Goal: Information Seeking & Learning: Learn about a topic

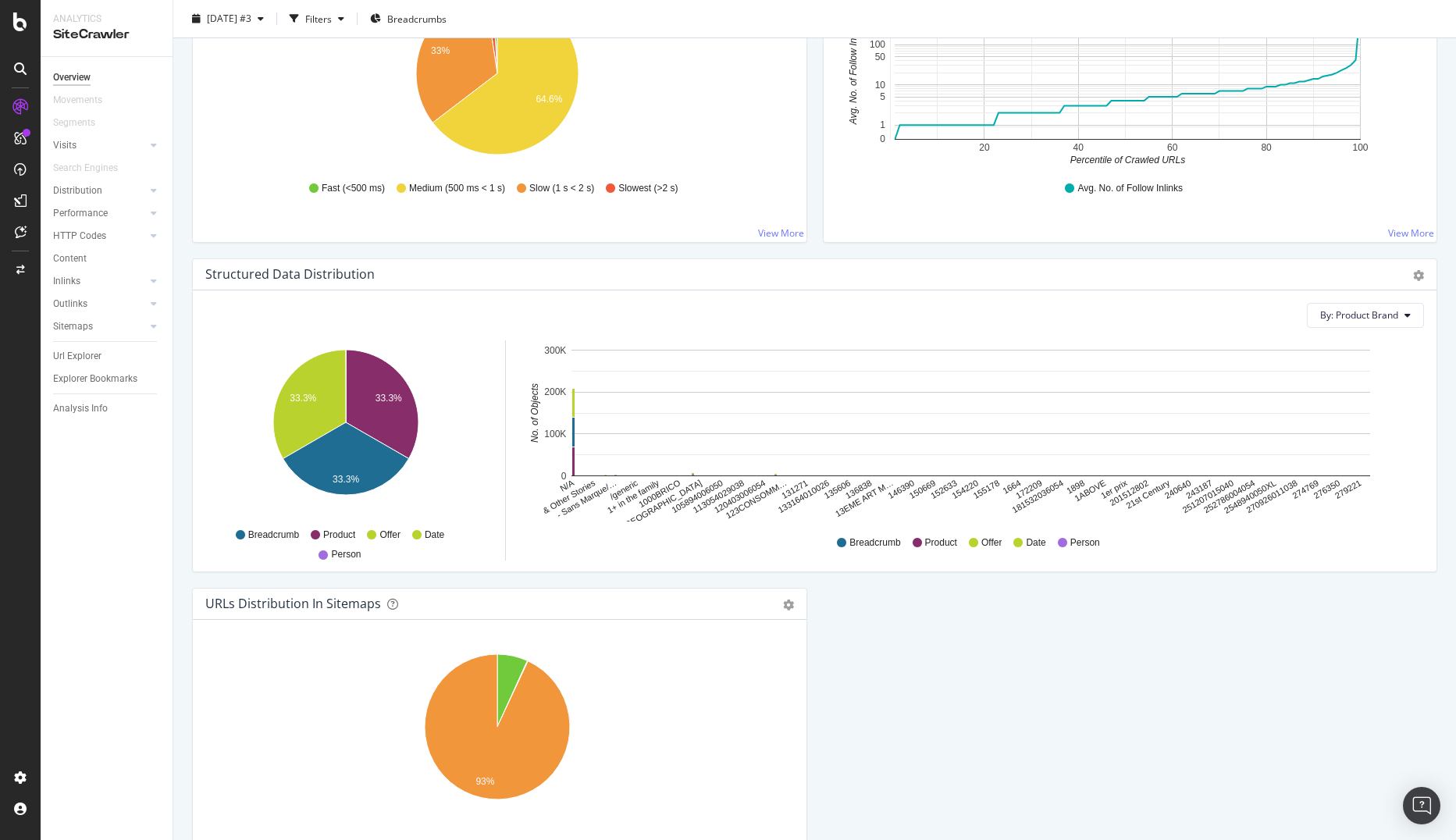
scroll to position [1327, 0]
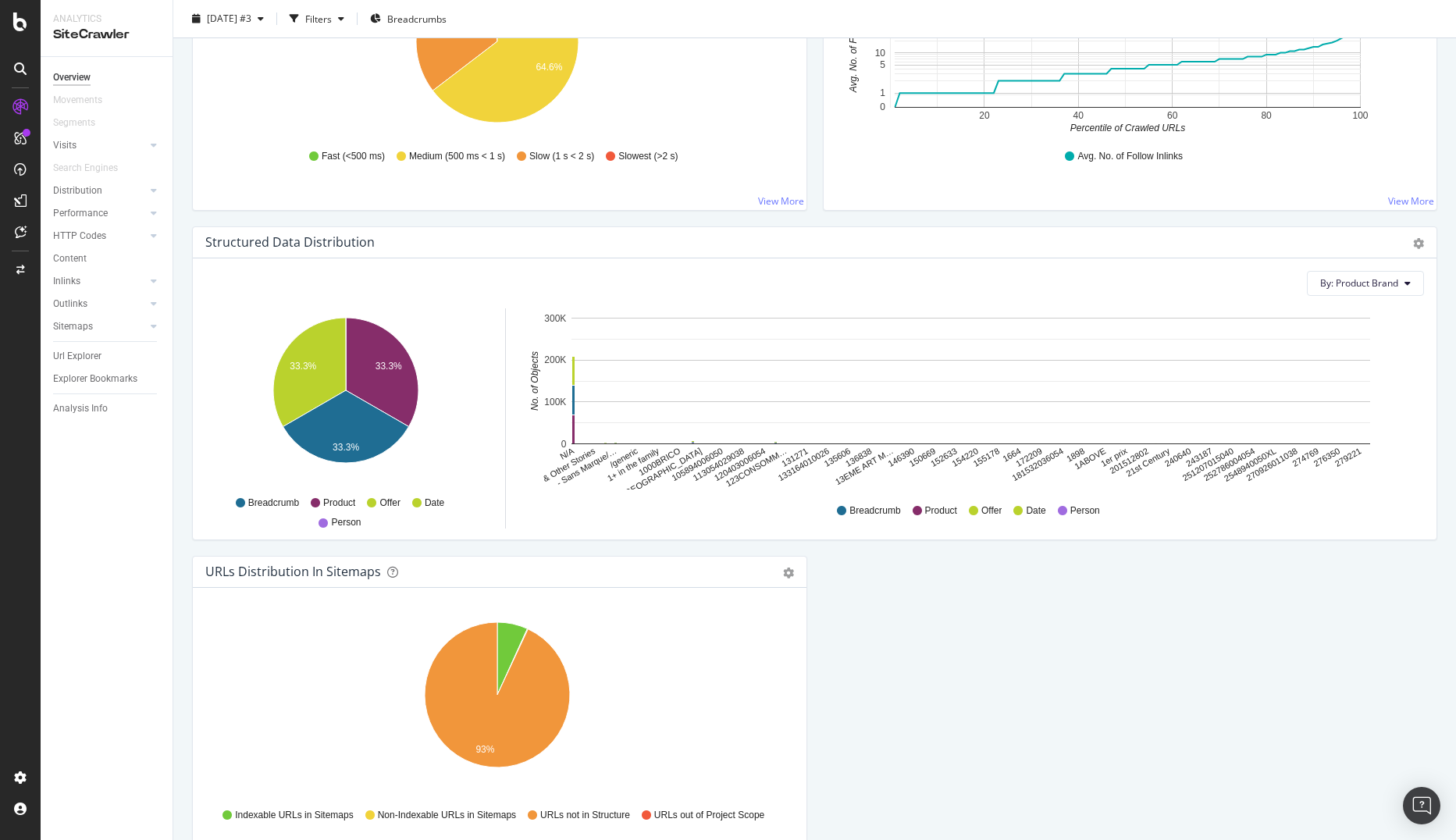
click at [652, 461] on text "1000BRICO" at bounding box center [660, 461] width 45 height 31
click at [767, 470] on icon "N/A & Other Stories - Sans Marque/… /generic 1+ in the family 1000BRICO 101 Cop…" at bounding box center [968, 399] width 887 height 181
drag, startPoint x: 767, startPoint y: 470, endPoint x: 739, endPoint y: 463, distance: 28.9
click at [739, 463] on text "120403006054" at bounding box center [740, 465] width 55 height 37
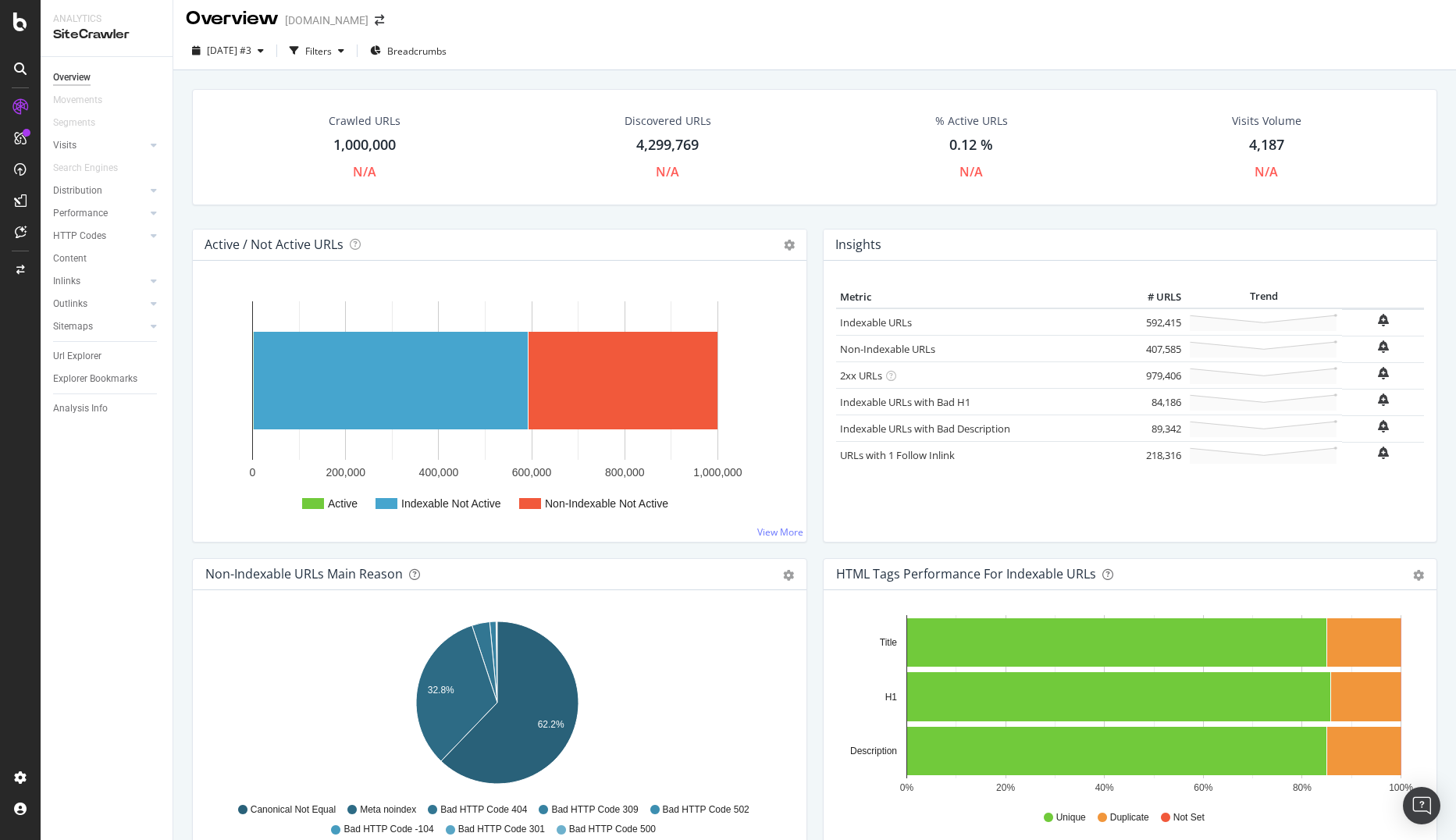
scroll to position [0, 0]
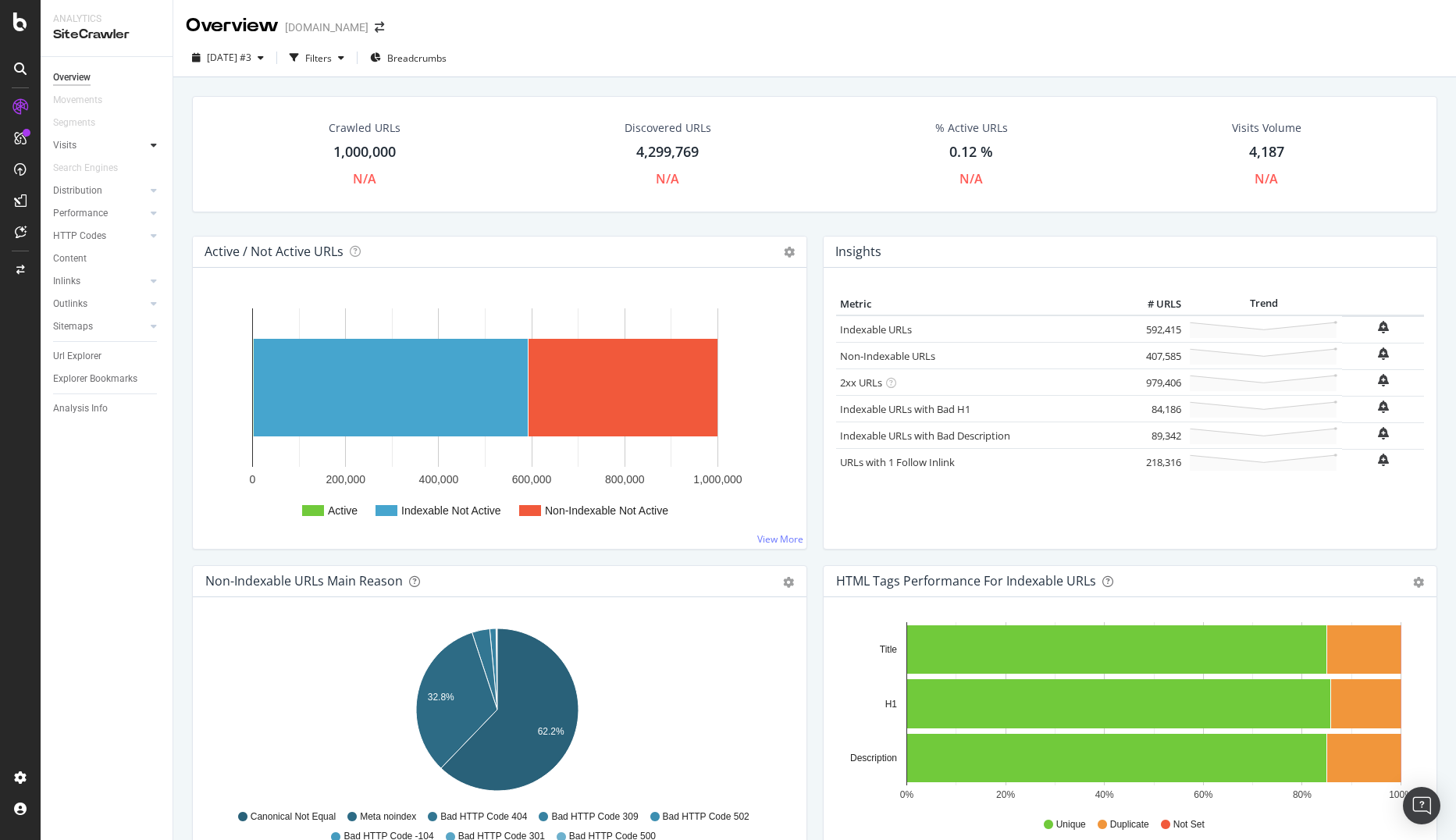
click at [157, 143] on div at bounding box center [153, 145] width 15 height 15
click at [89, 168] on div "Analysis" at bounding box center [78, 168] width 36 height 16
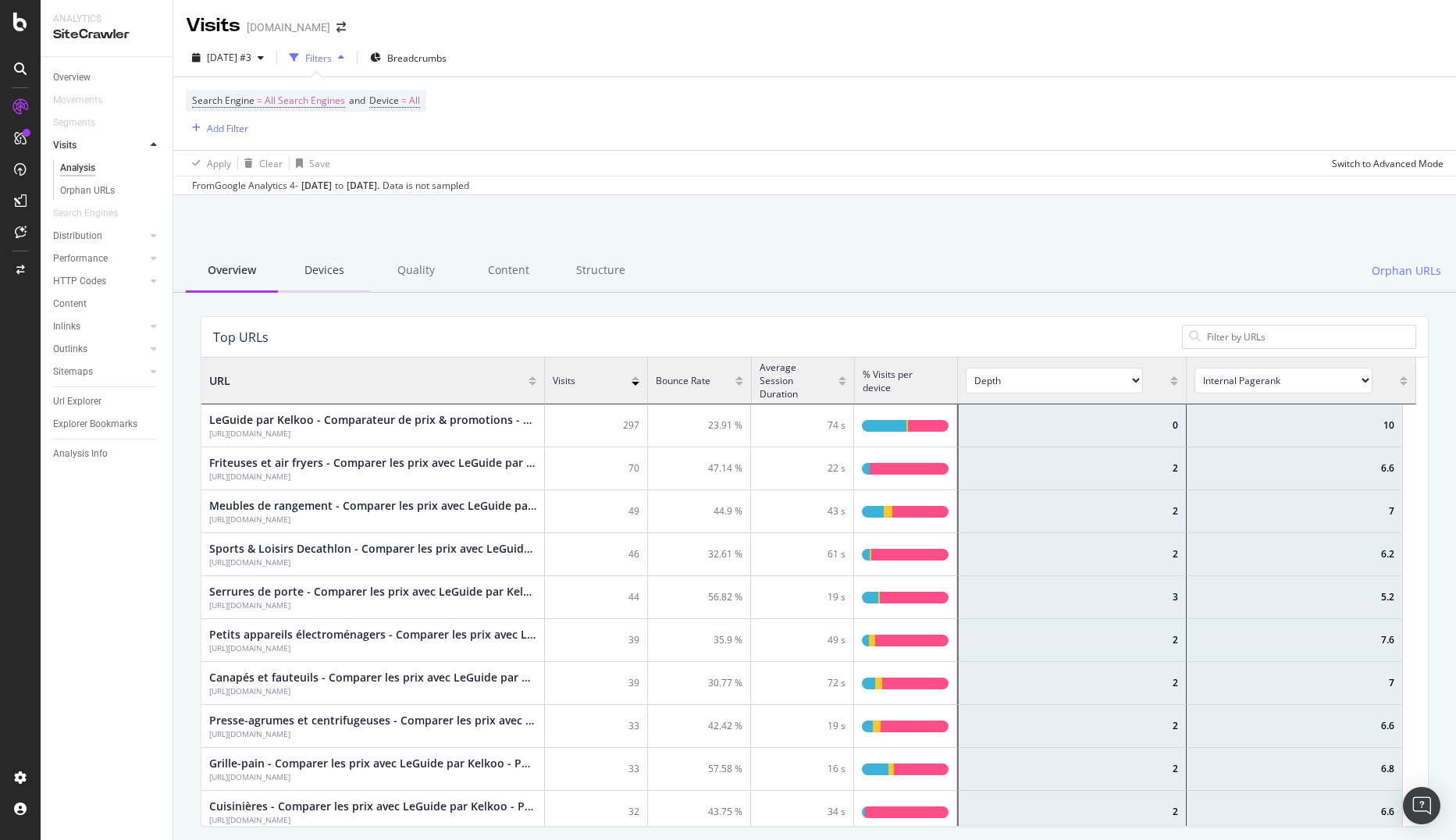
click at [319, 260] on div "Devices" at bounding box center [324, 271] width 92 height 43
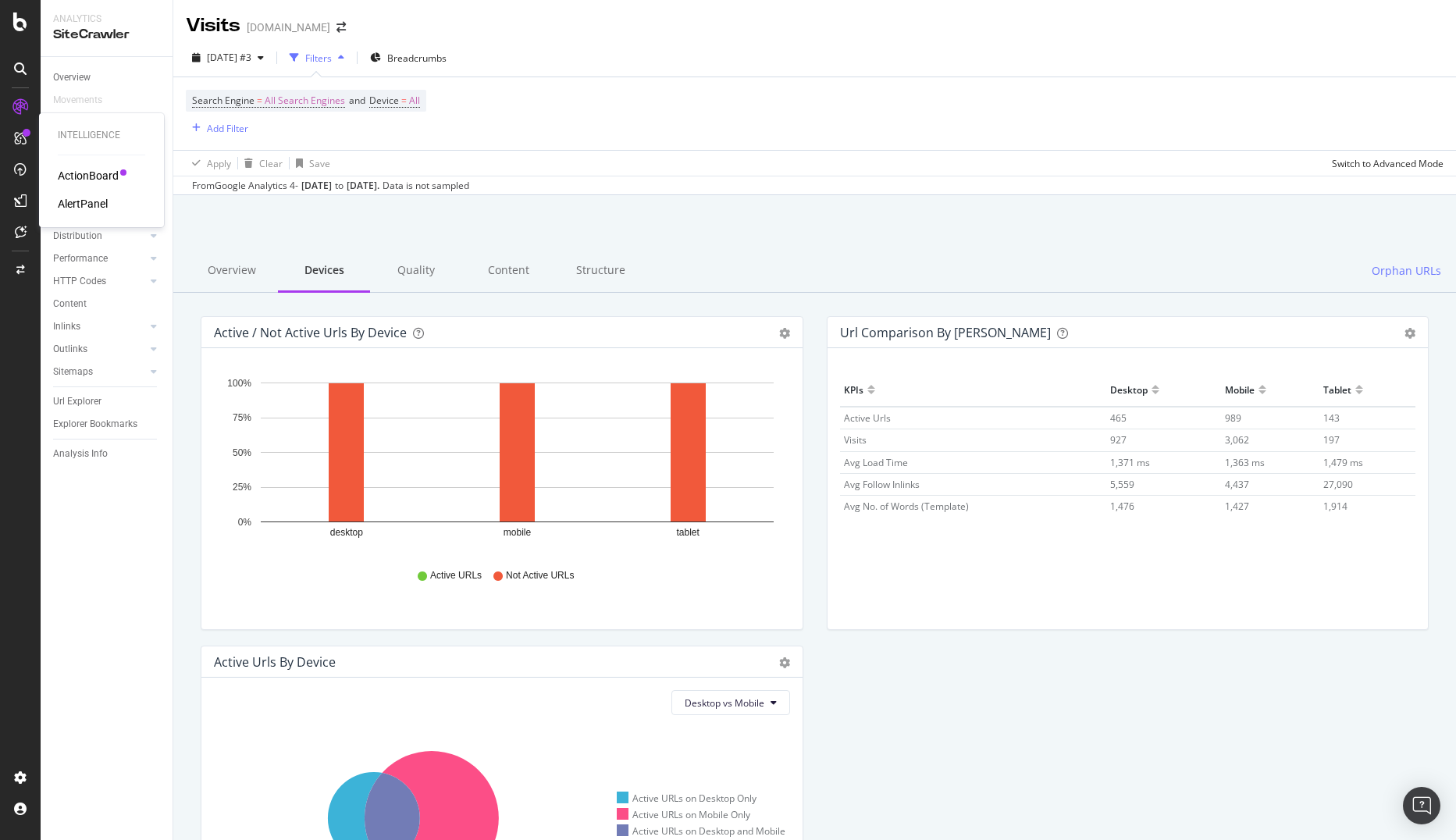
click at [83, 168] on div "ActionBoard" at bounding box center [89, 175] width 61 height 15
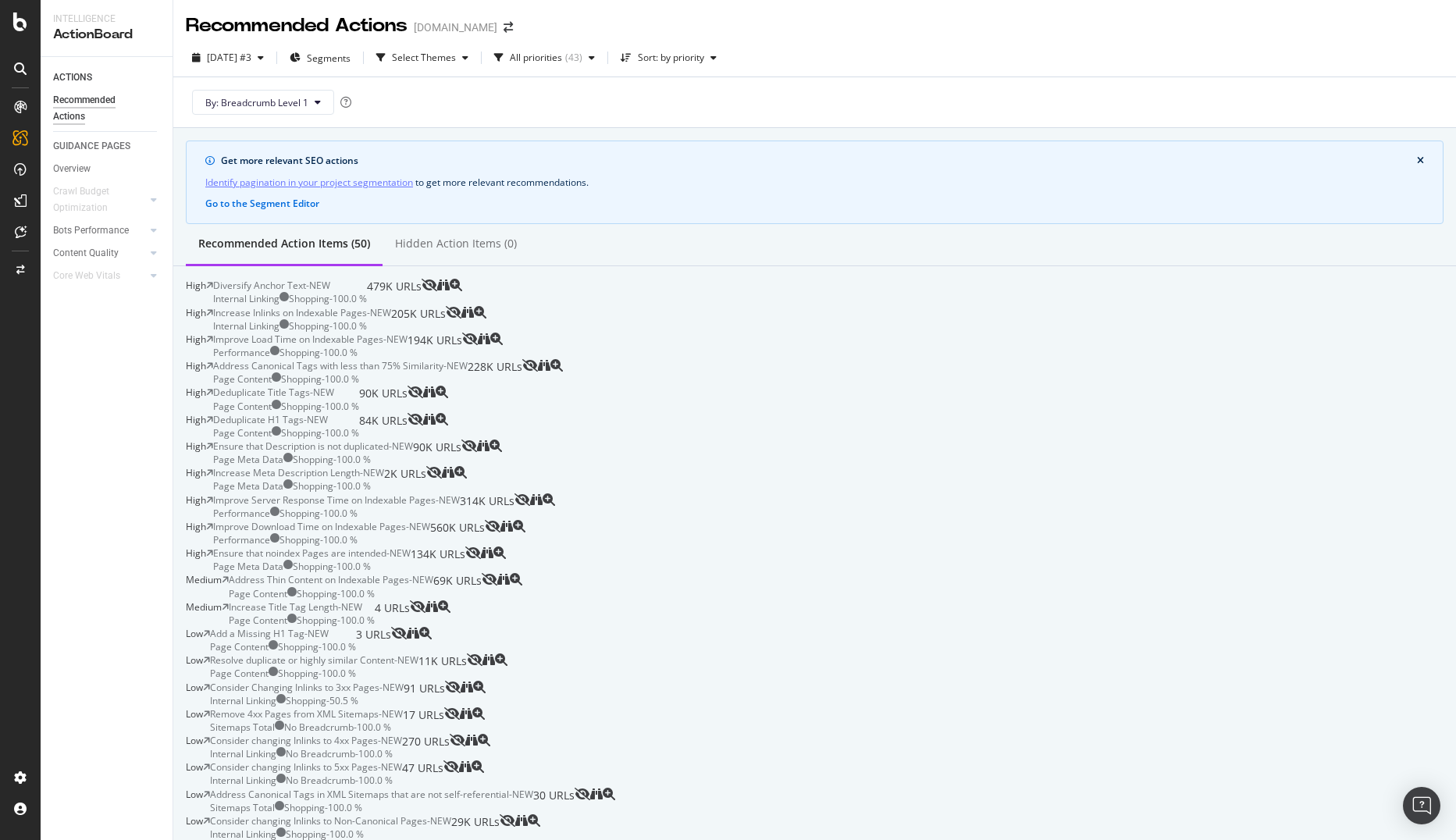
click at [421, 300] on div "Diversify Anchor Text - NEW Internal Linking Shopping - 100.0 % 479K URLs" at bounding box center [317, 292] width 209 height 27
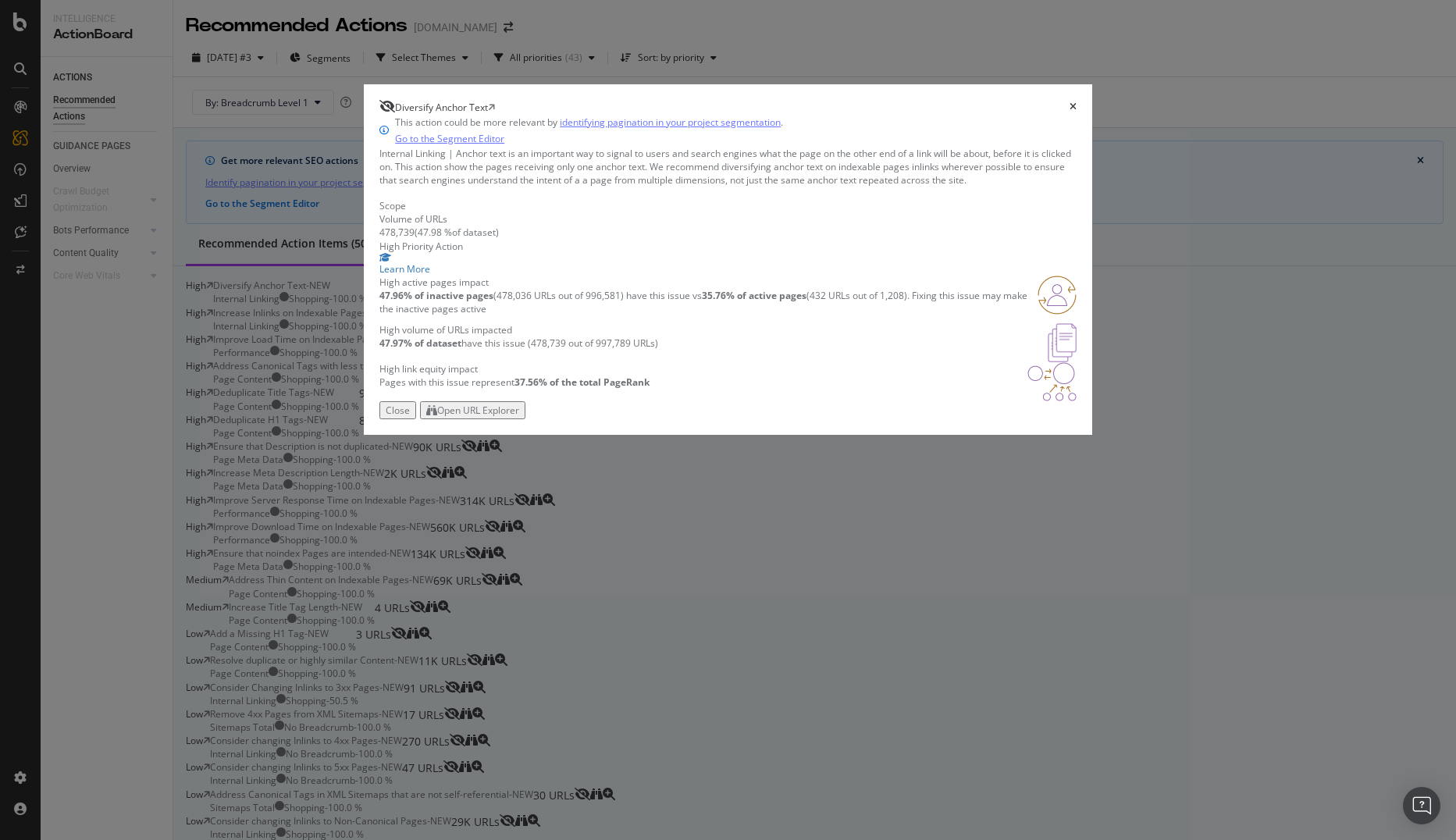
click at [519, 417] on div "Open URL Explorer" at bounding box center [478, 410] width 82 height 13
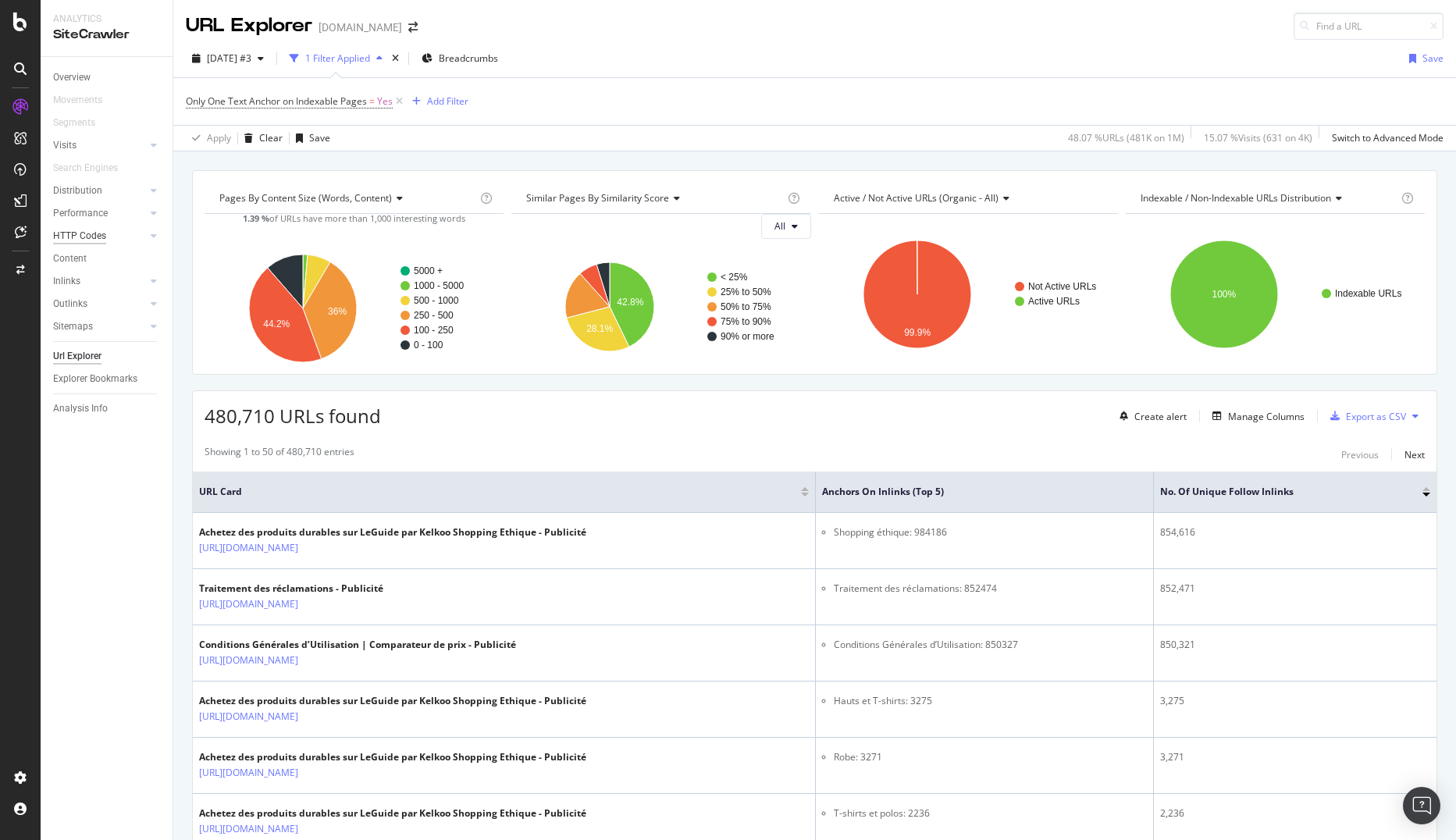
click at [97, 238] on div "HTTP Codes" at bounding box center [80, 236] width 53 height 16
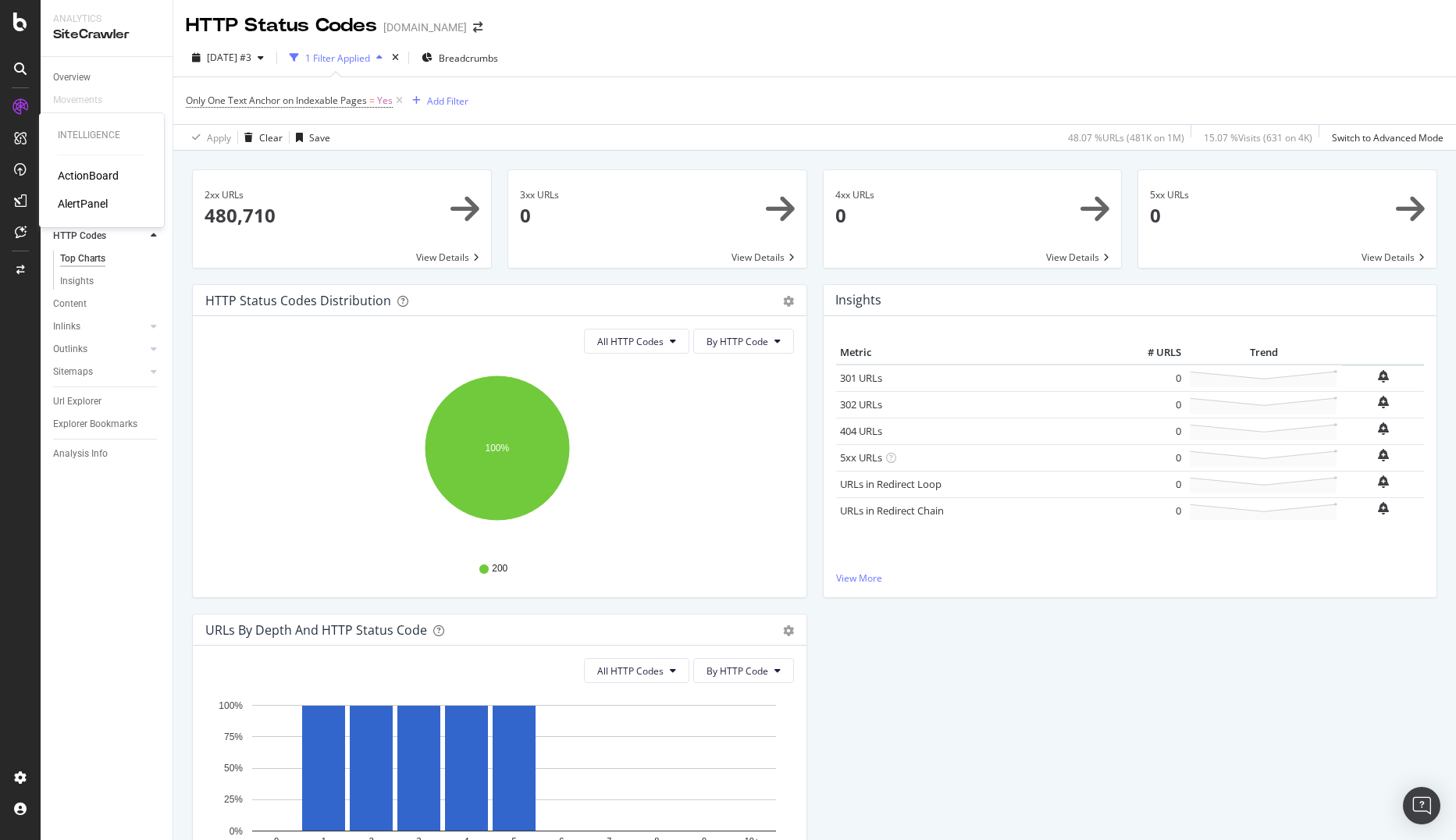
click at [87, 176] on div "ActionBoard" at bounding box center [89, 175] width 61 height 15
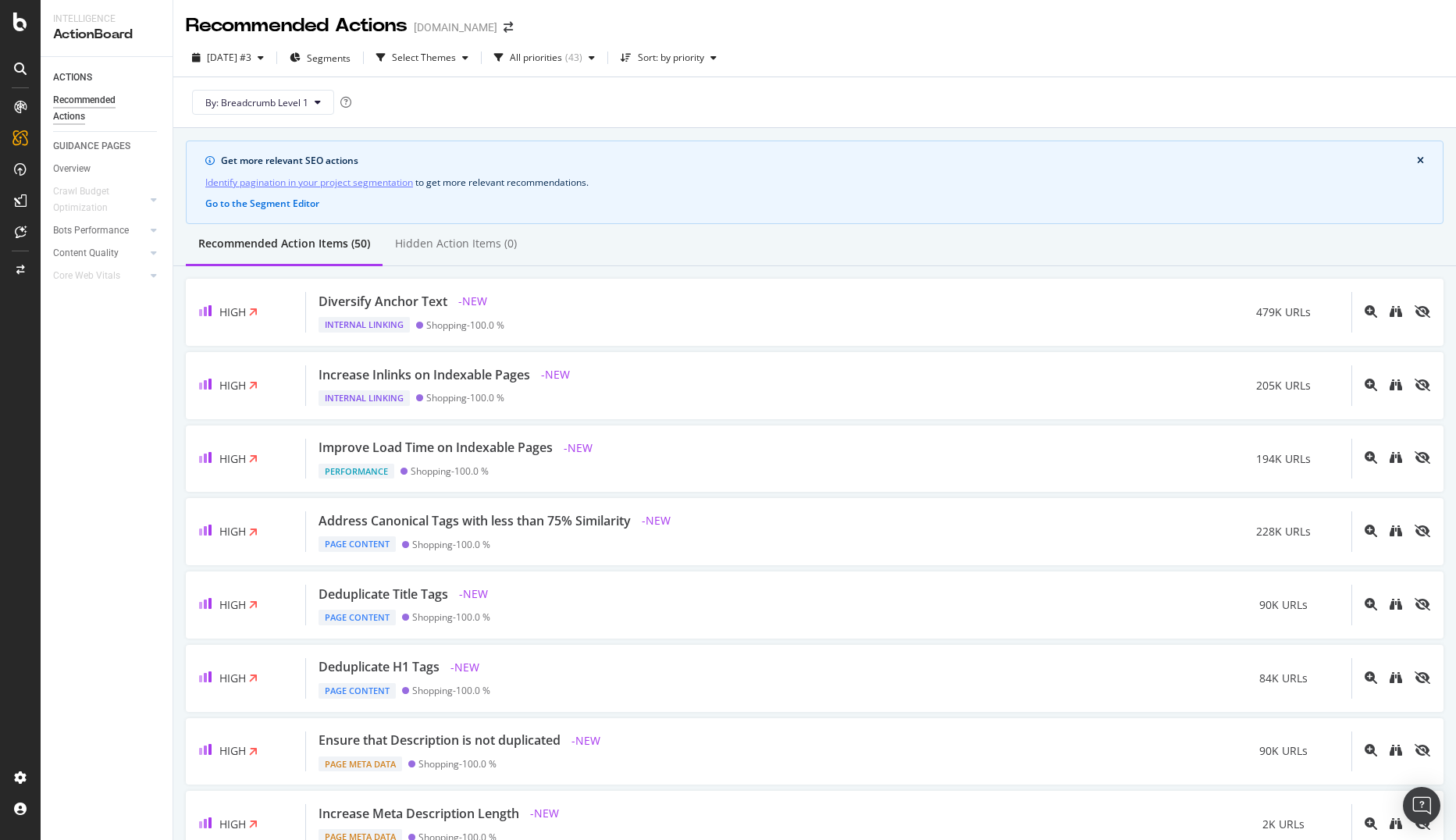
click at [60, 406] on div "ACTIONS Recommended Actions GUIDANCE PAGES Overview Crawl Budget Optimization L…" at bounding box center [106, 449] width 132 height 783
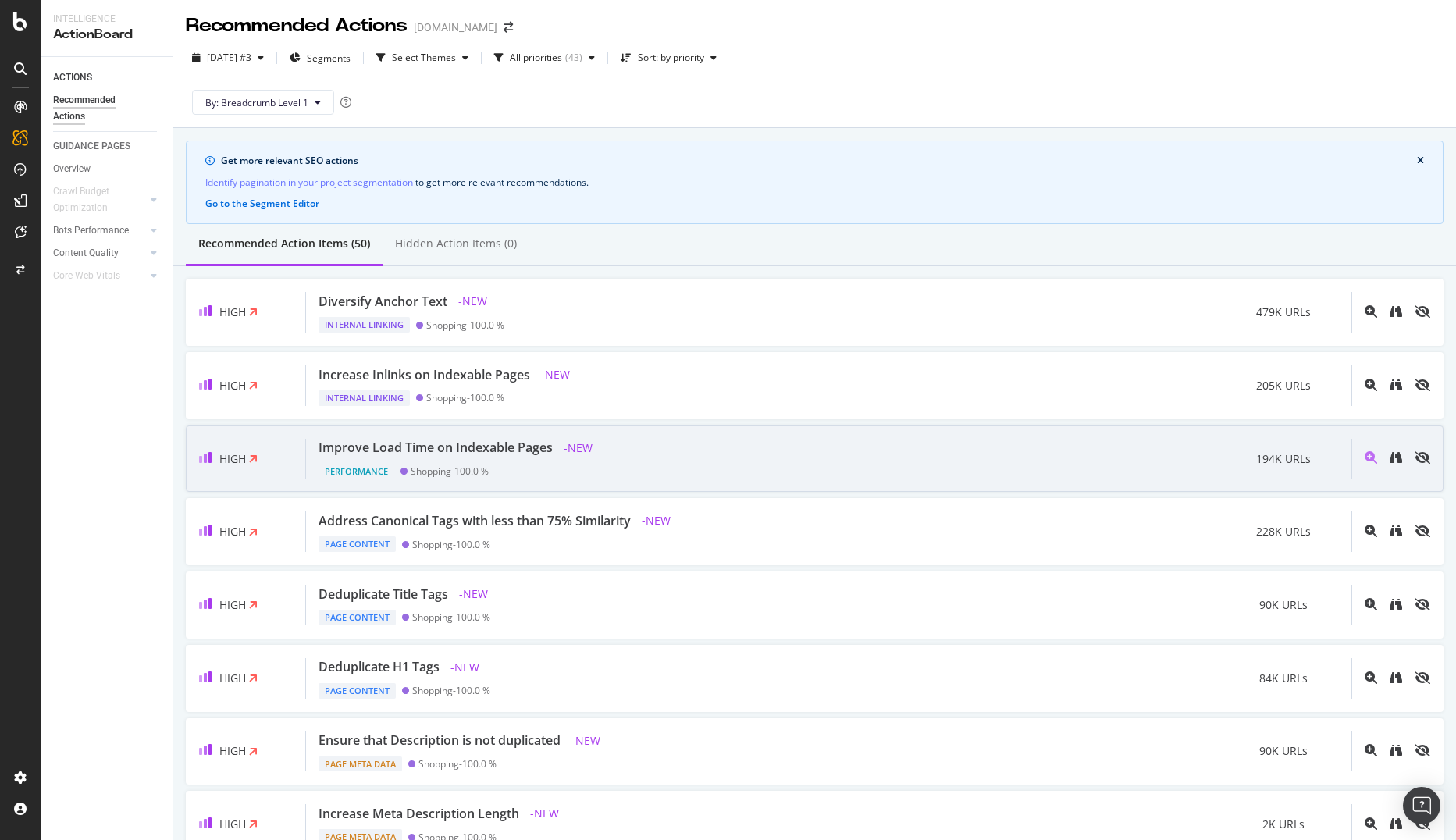
click at [821, 461] on div "Improve Load Time on Indexable Pages - NEW Performance Shopping - 100.0 % 194K …" at bounding box center [829, 459] width 1045 height 40
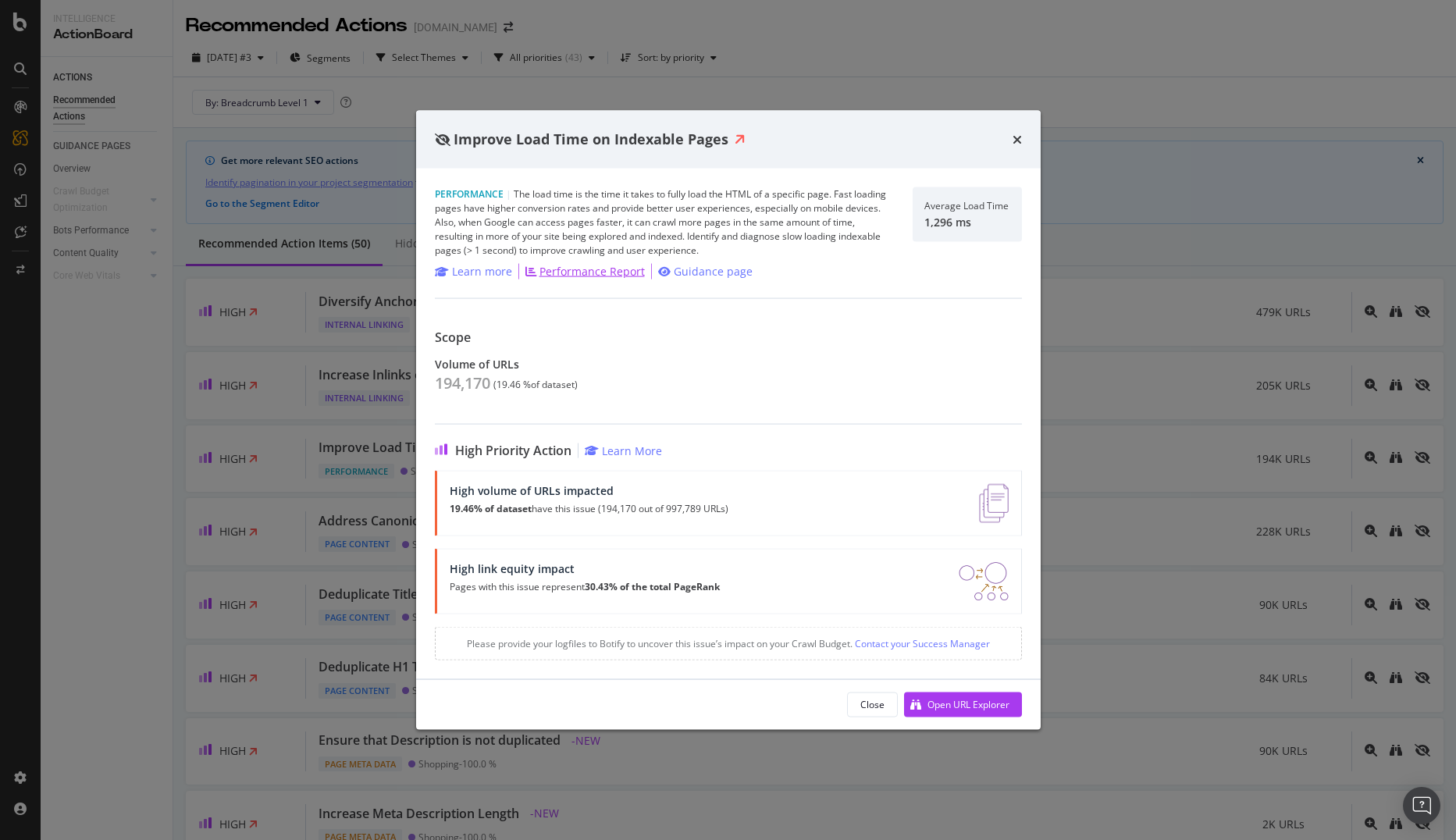
click at [596, 276] on div "Performance Report" at bounding box center [592, 271] width 105 height 15
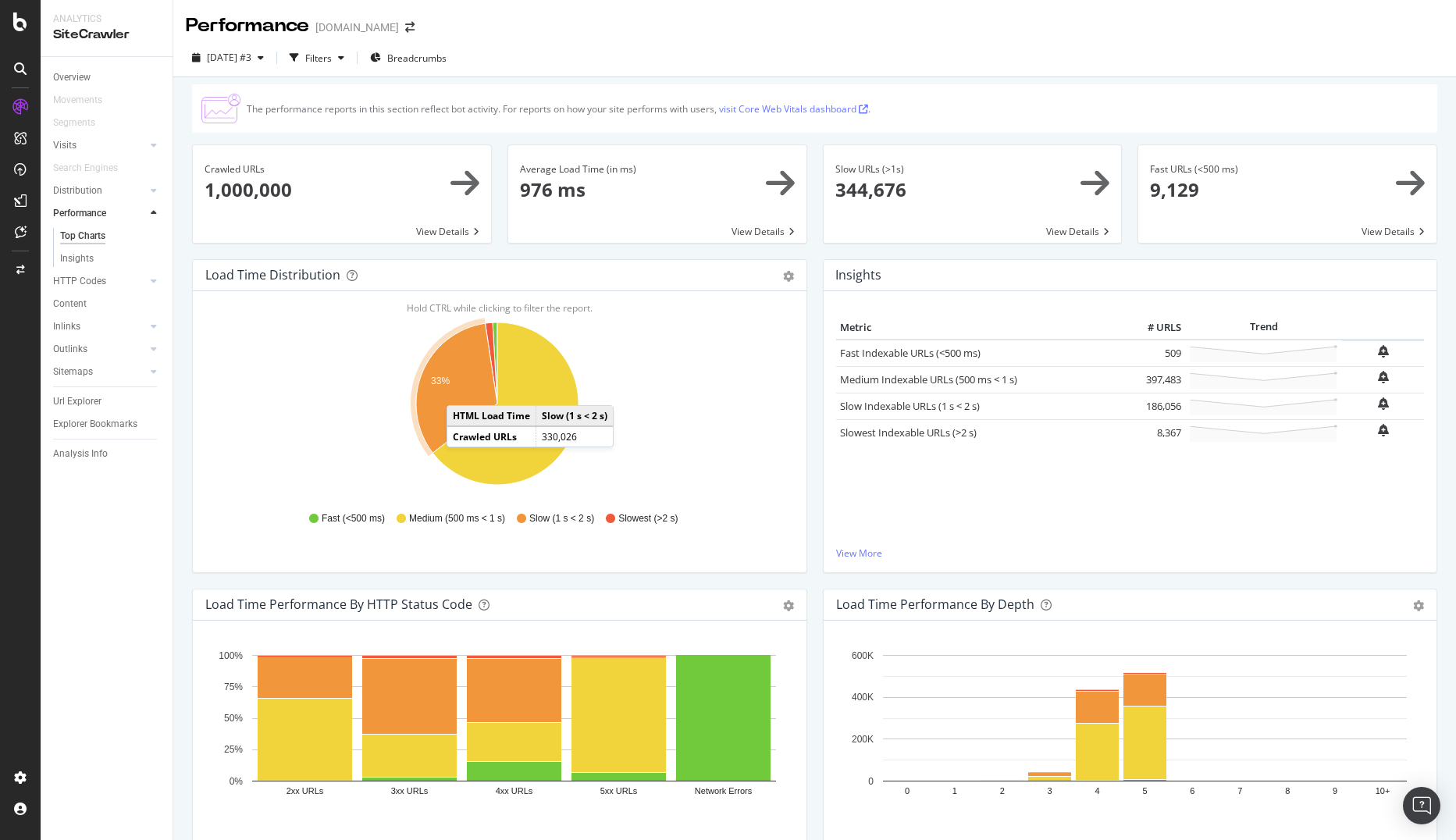
click at [462, 389] on icon "A chart." at bounding box center [457, 387] width 81 height 130
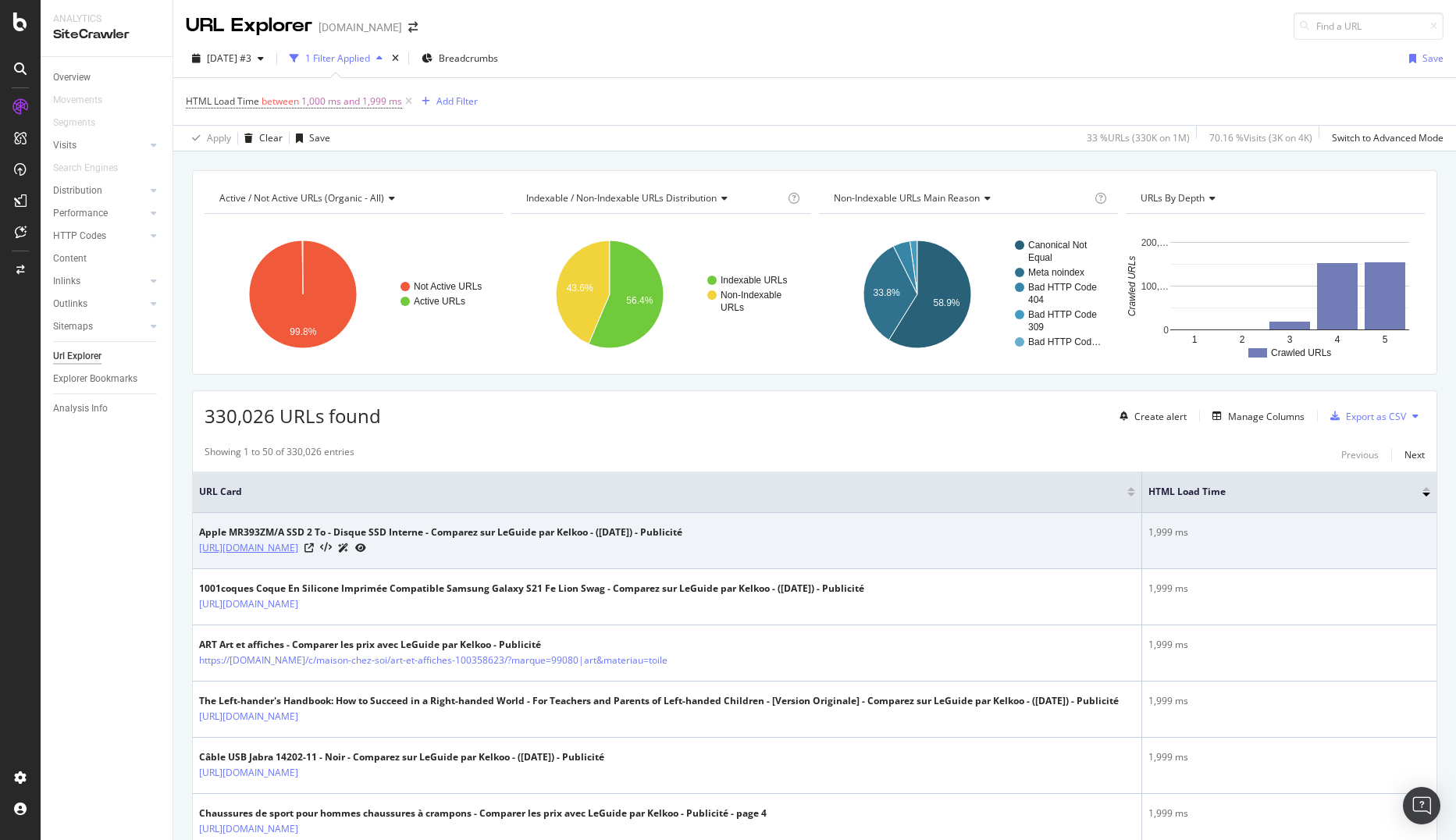
click at [298, 548] on link "[URL][DOMAIN_NAME]" at bounding box center [248, 548] width 99 height 15
